Goal: Task Accomplishment & Management: Manage account settings

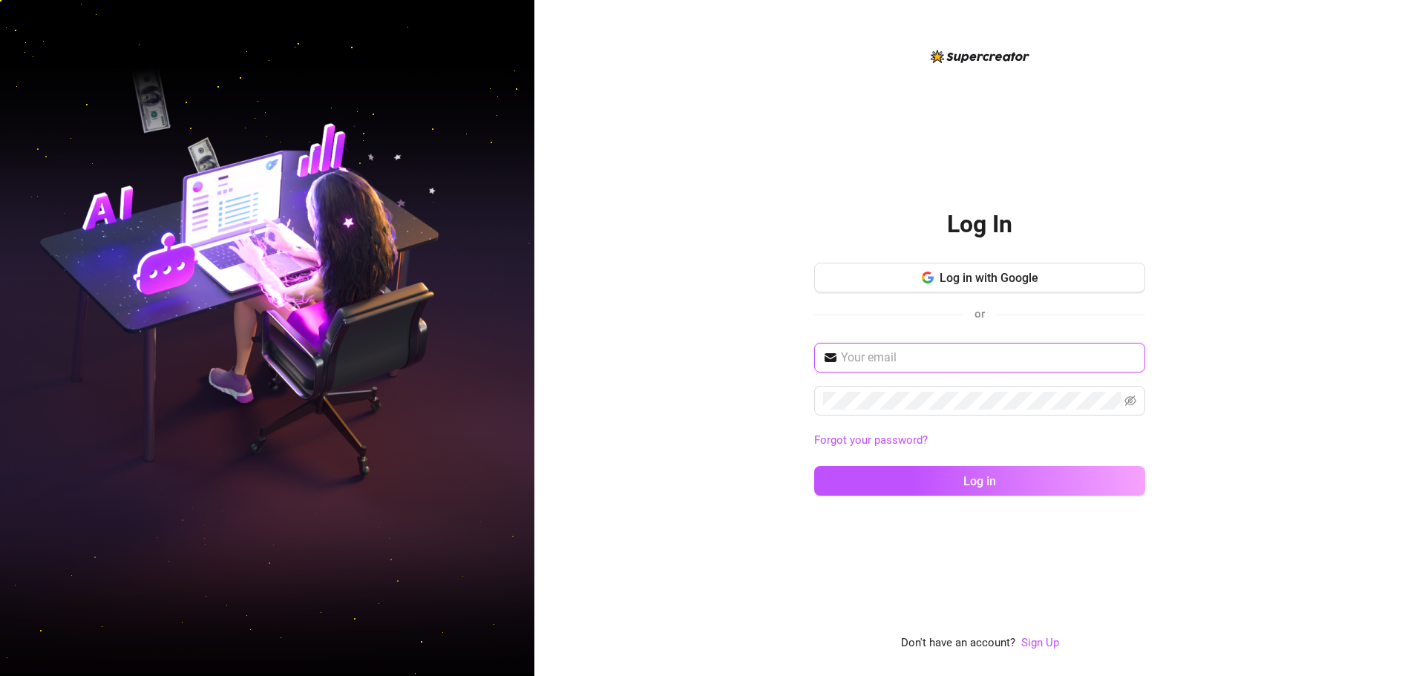
click at [929, 356] on input "text" at bounding box center [988, 358] width 295 height 18
paste input "[EMAIL_ADDRESS][DOMAIN_NAME]"
type input "[EMAIL_ADDRESS][DOMAIN_NAME]"
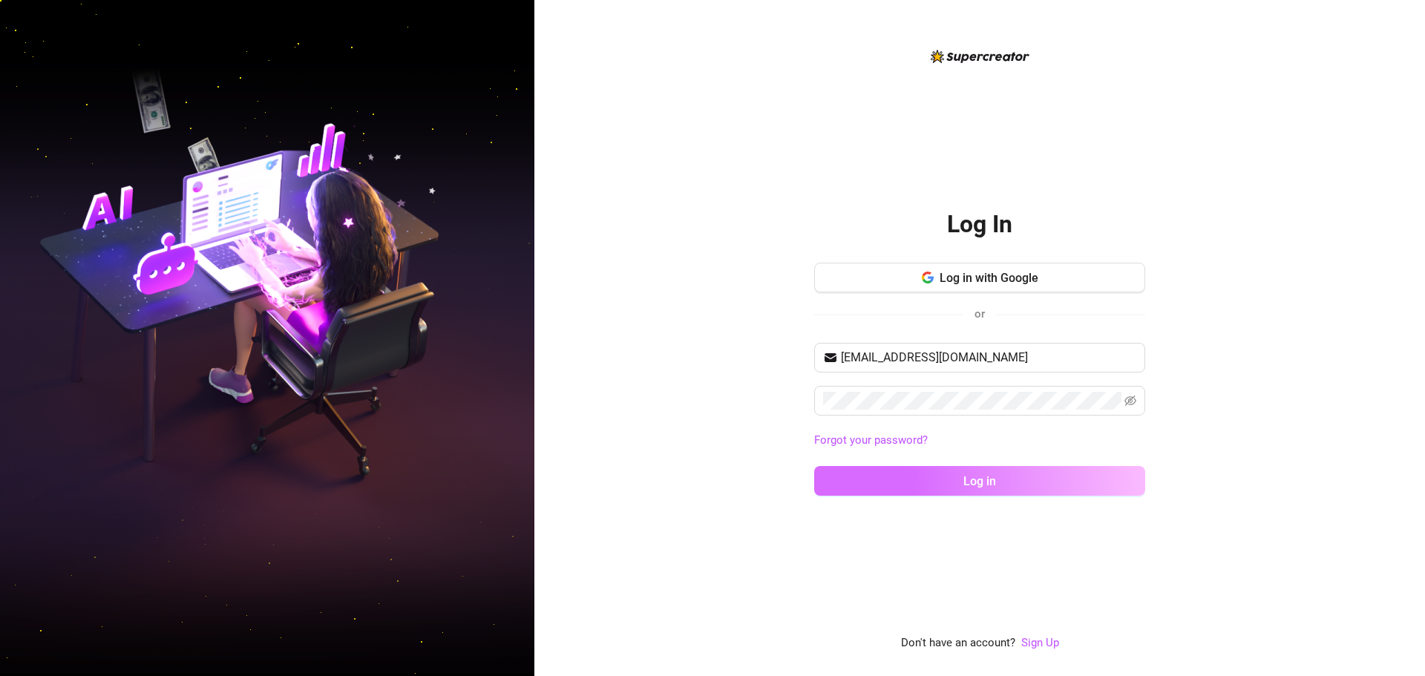
click at [961, 484] on button "Log in" at bounding box center [979, 481] width 331 height 30
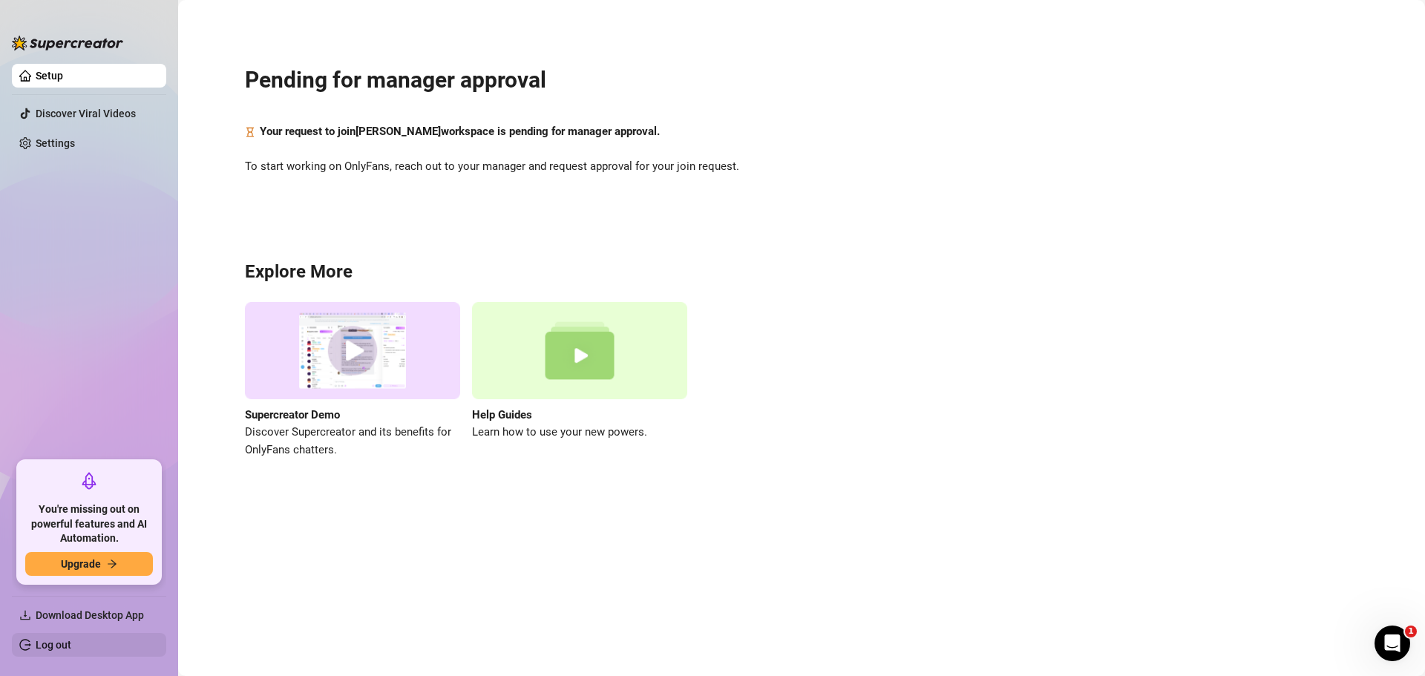
click at [64, 649] on link "Log out" at bounding box center [54, 645] width 36 height 12
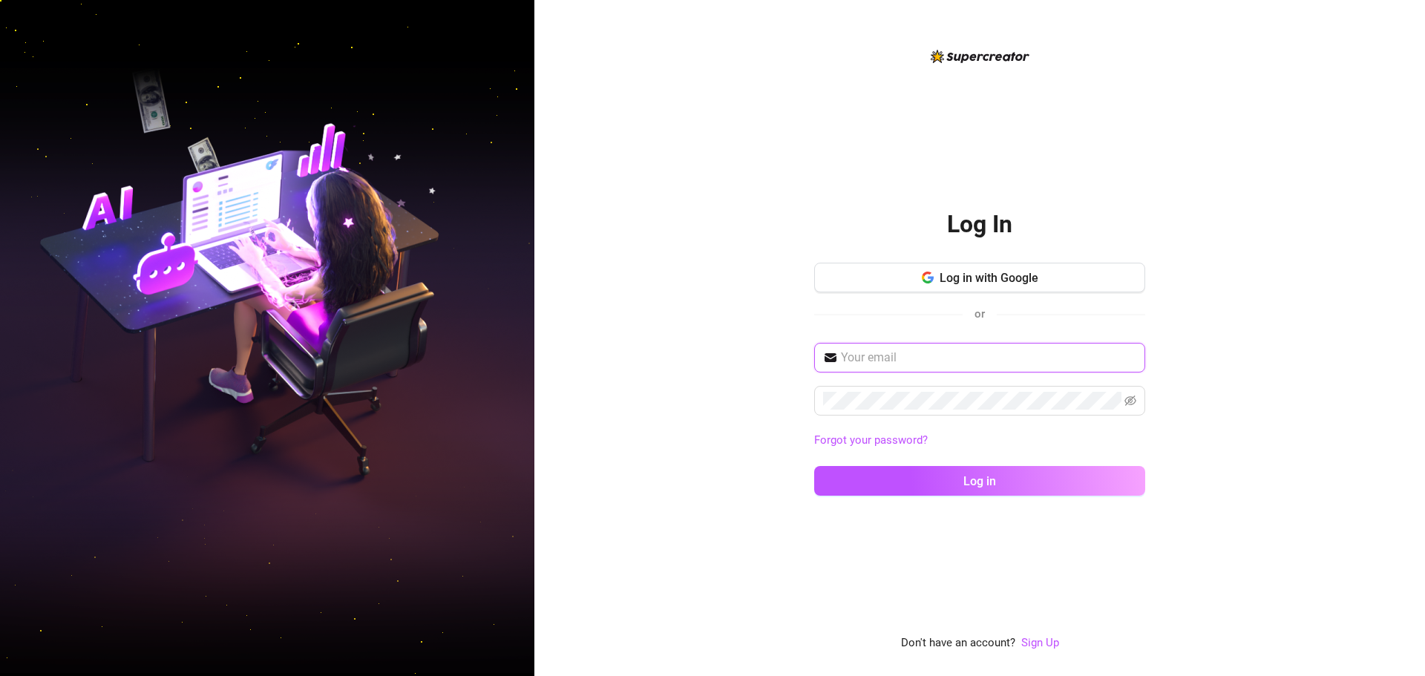
click at [903, 358] on input "text" at bounding box center [988, 358] width 295 height 18
paste input "[EMAIL_ADDRESS][DOMAIN_NAME]"
type input "[EMAIL_ADDRESS][DOMAIN_NAME]"
click at [919, 419] on div "[EMAIL_ADDRESS][DOMAIN_NAME] Forgot your password? Log in" at bounding box center [979, 426] width 331 height 166
drag, startPoint x: 1234, startPoint y: 462, endPoint x: 1191, endPoint y: 485, distance: 48.2
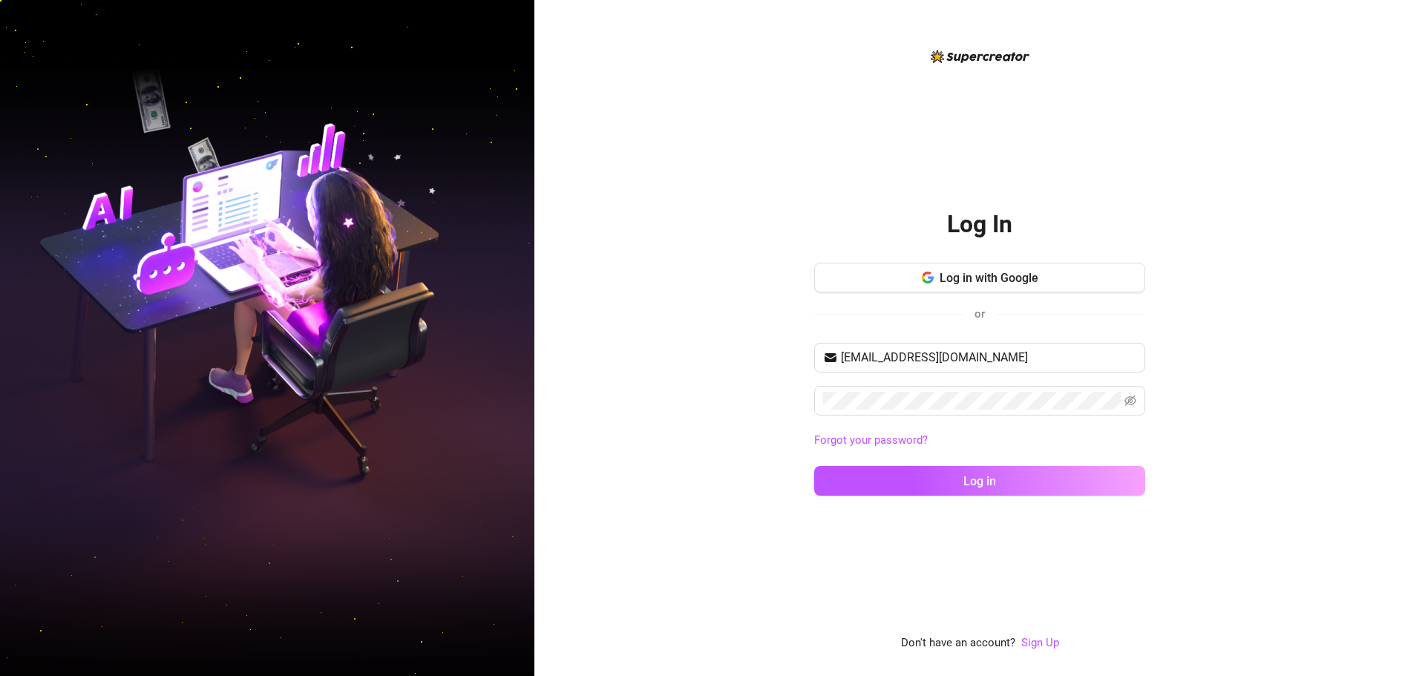
click at [1234, 462] on div "Log In Log in with Google or [EMAIL_ADDRESS][DOMAIN_NAME] Forgot your password?…" at bounding box center [979, 338] width 891 height 676
click at [1083, 485] on button "Log in" at bounding box center [979, 481] width 331 height 30
